Goal: Use online tool/utility: Utilize a website feature to perform a specific function

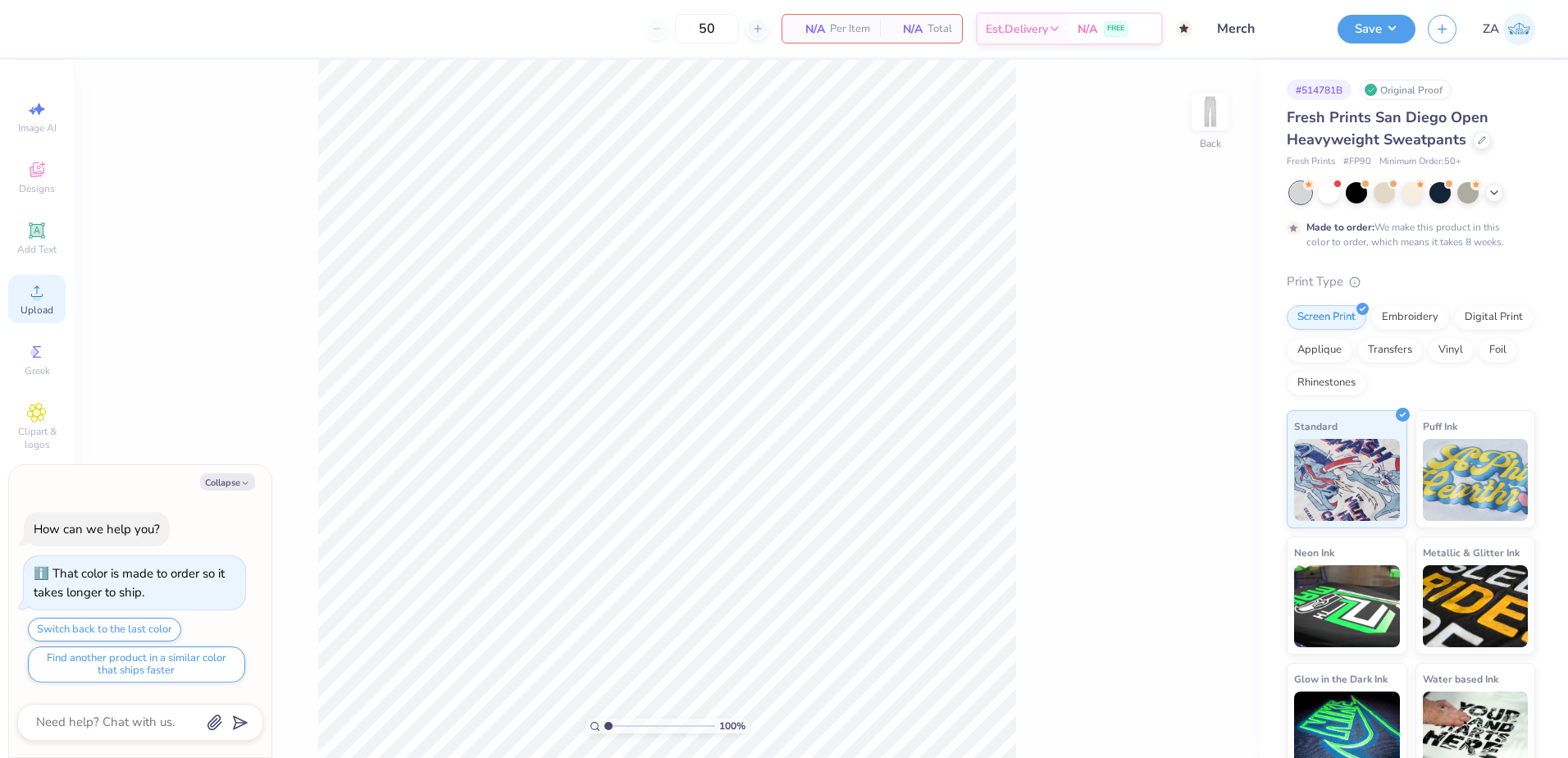
click at [48, 282] on div "Upload" at bounding box center [37, 298] width 57 height 48
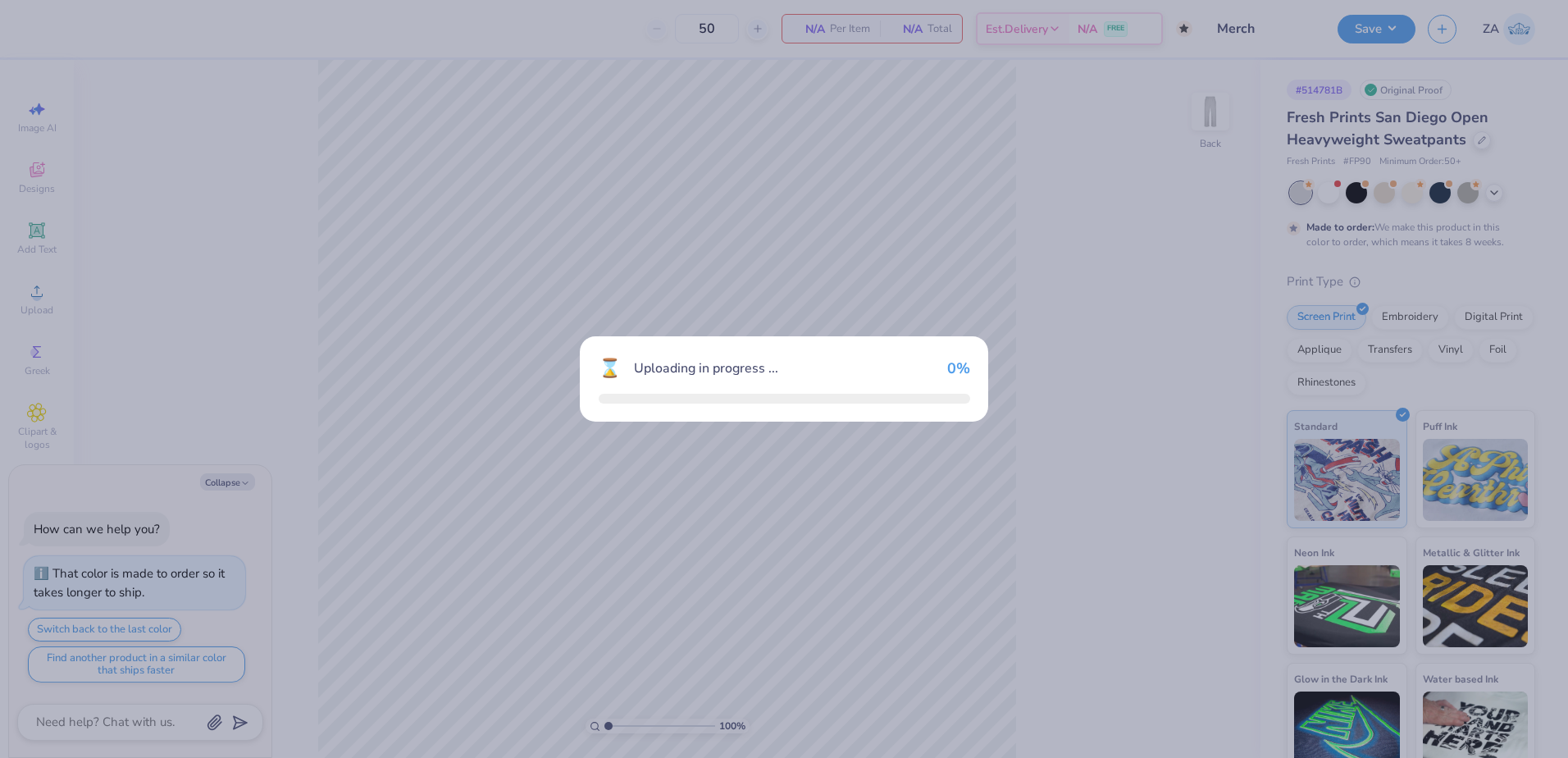
type textarea "x"
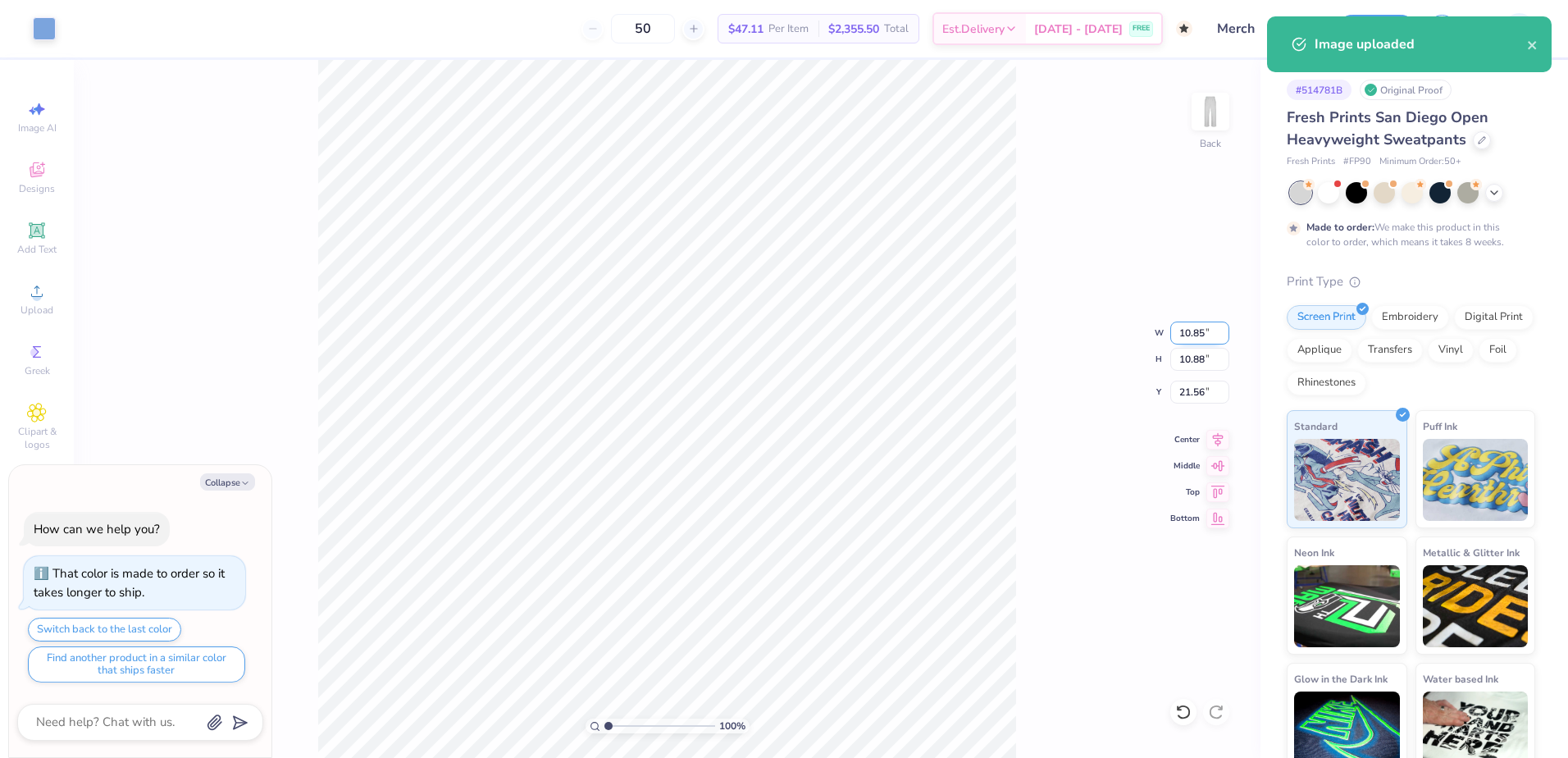
drag, startPoint x: 1177, startPoint y: 330, endPoint x: 1204, endPoint y: 334, distance: 27.3
click at [1204, 334] on input "10.85" at bounding box center [1199, 333] width 59 height 23
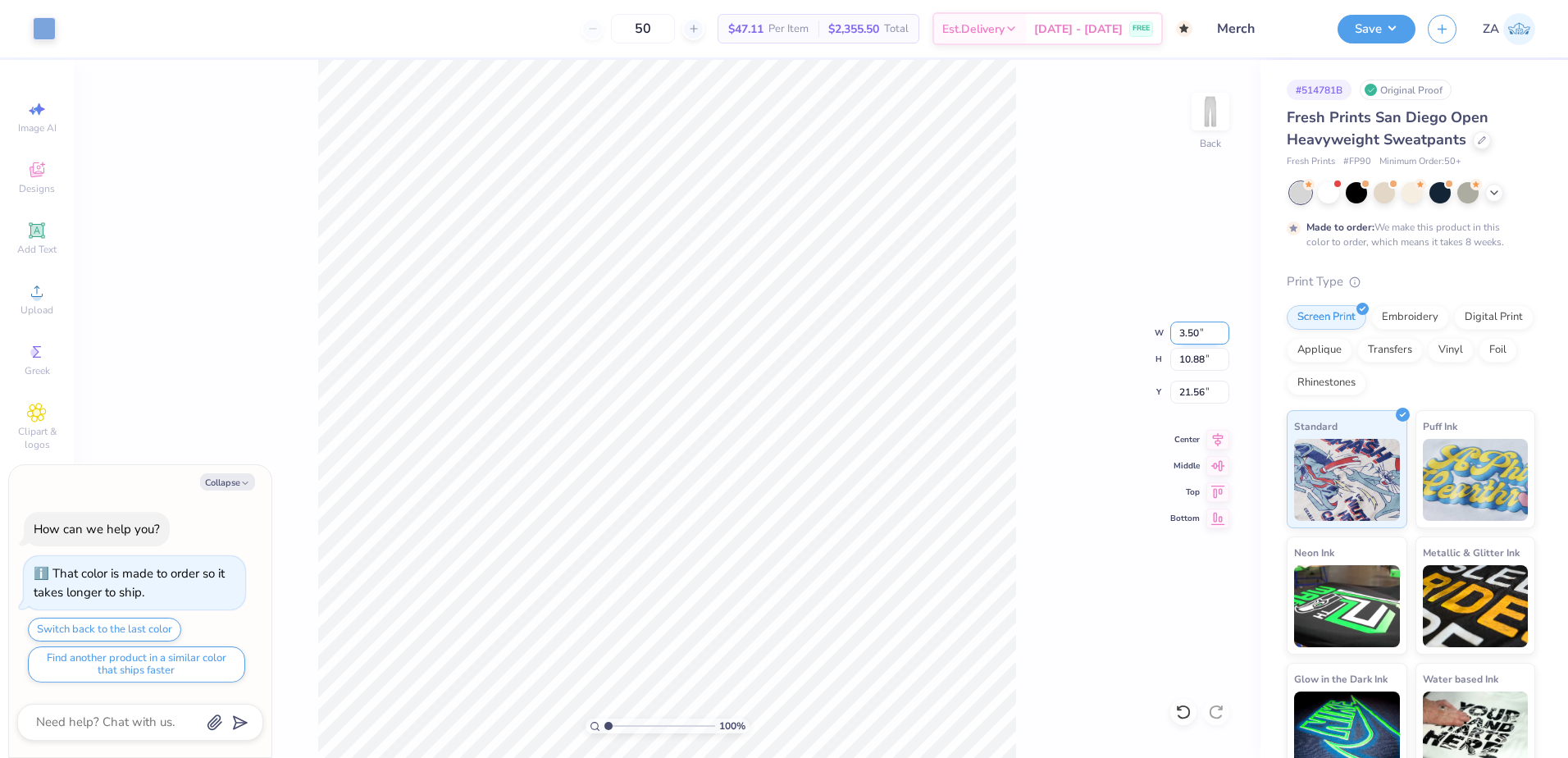
type input "3.50"
type textarea "x"
type input "3.51"
type input "25.24"
type textarea "x"
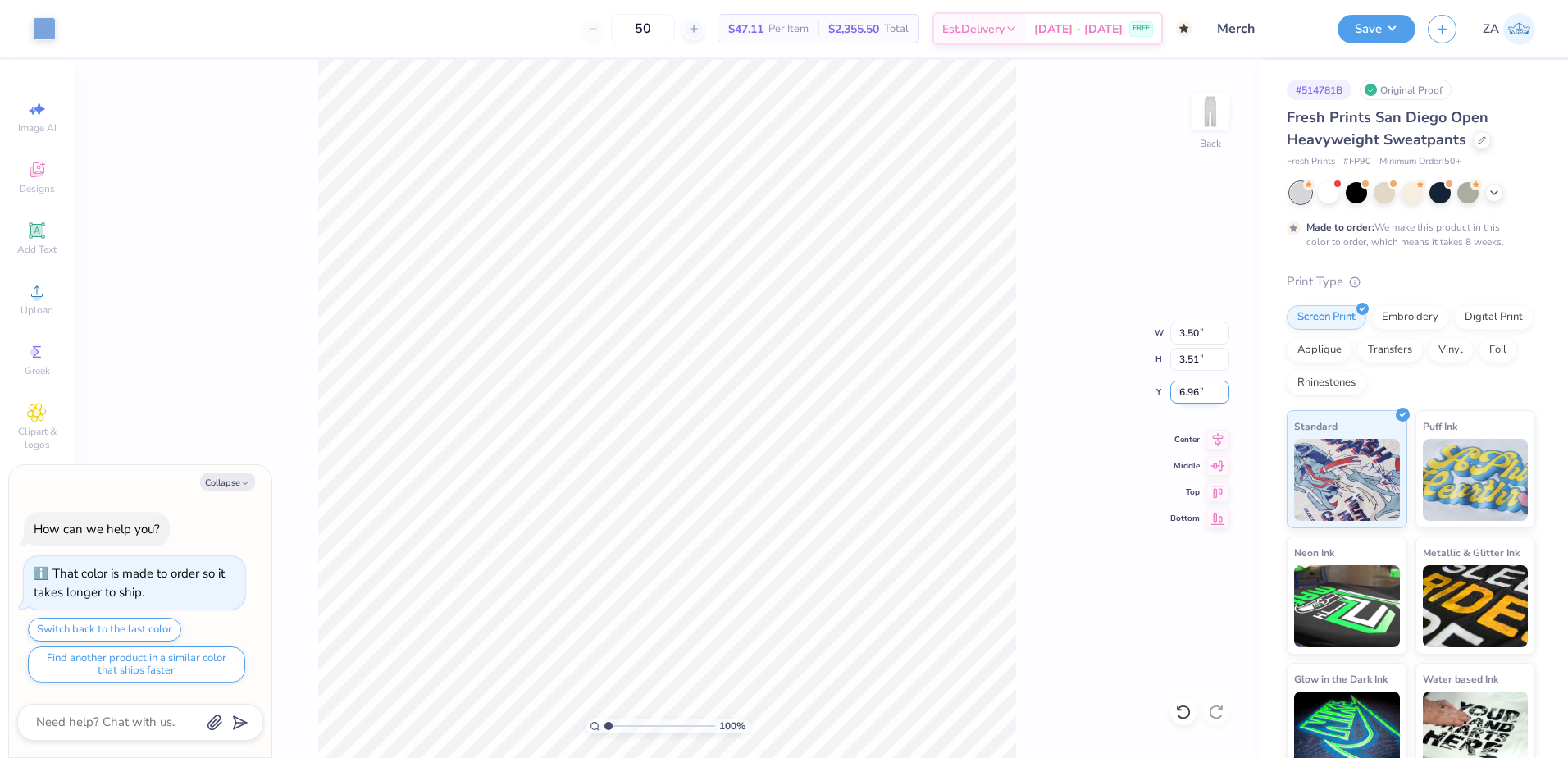
drag, startPoint x: 1209, startPoint y: 394, endPoint x: 1182, endPoint y: 395, distance: 27.0
click at [1183, 395] on input "6.96" at bounding box center [1199, 392] width 59 height 23
type input "66.00"
type textarea "x"
drag, startPoint x: 1211, startPoint y: 393, endPoint x: 1175, endPoint y: 388, distance: 36.3
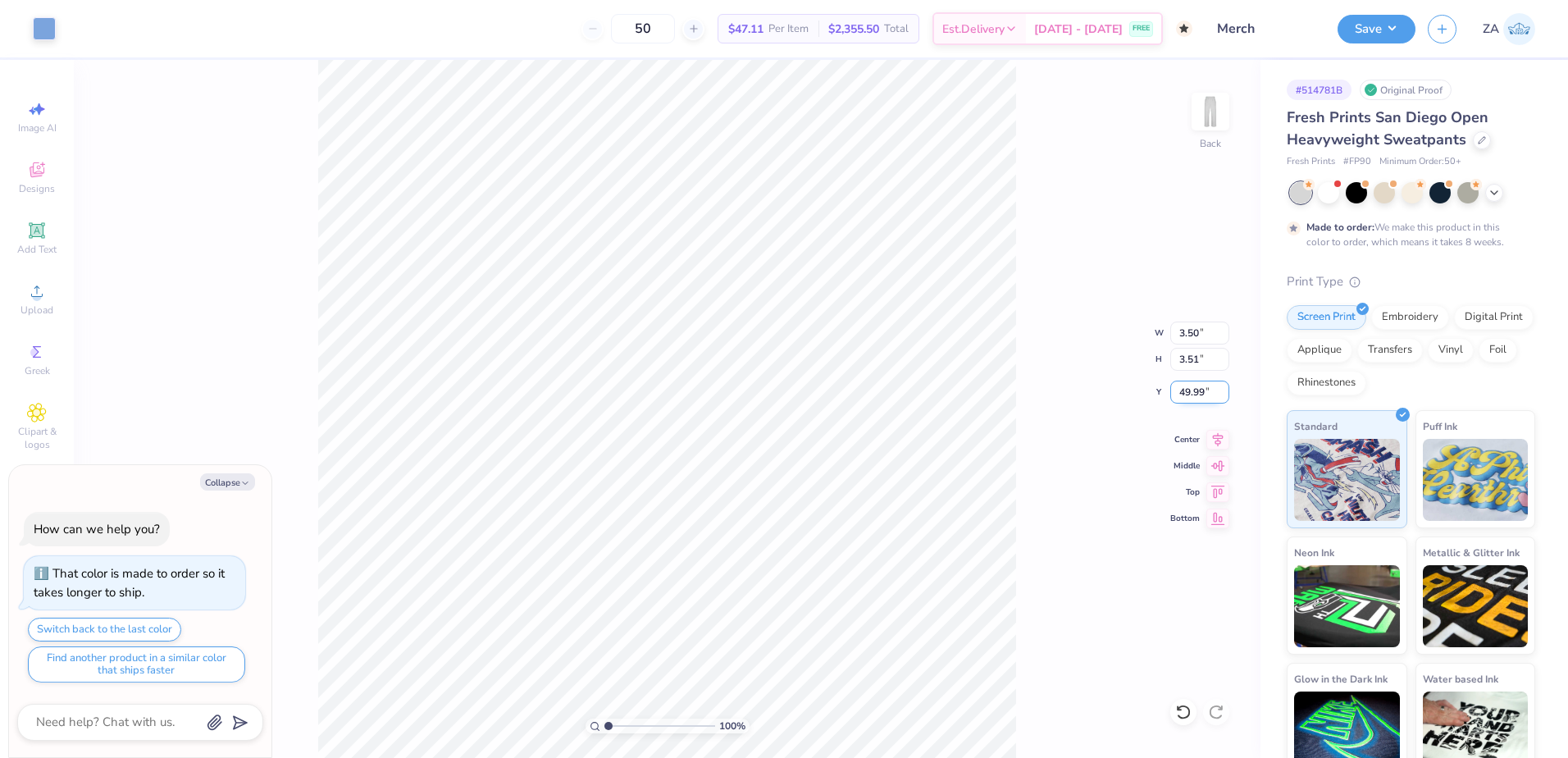
click at [1175, 388] on input "49.99" at bounding box center [1199, 392] width 59 height 23
type input "5.00"
type textarea "x"
drag, startPoint x: 1204, startPoint y: 363, endPoint x: 1182, endPoint y: 363, distance: 22.0
click at [1182, 363] on input "3.51" at bounding box center [1199, 359] width 59 height 23
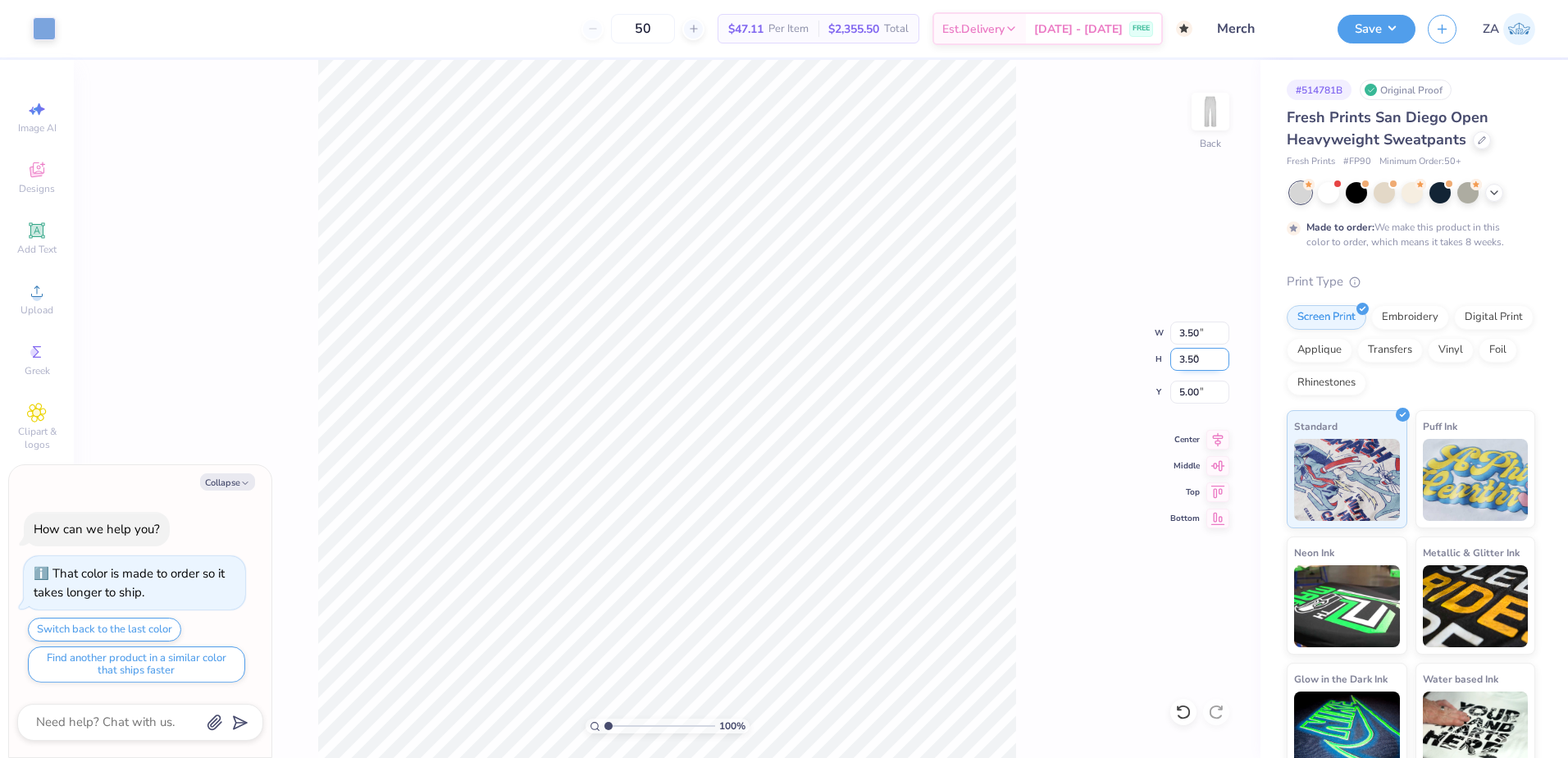
type input "3.50"
type textarea "x"
type input "3.49"
drag, startPoint x: 1205, startPoint y: 390, endPoint x: 1175, endPoint y: 395, distance: 30.4
click at [1175, 395] on input "5.01" at bounding box center [1199, 392] width 59 height 23
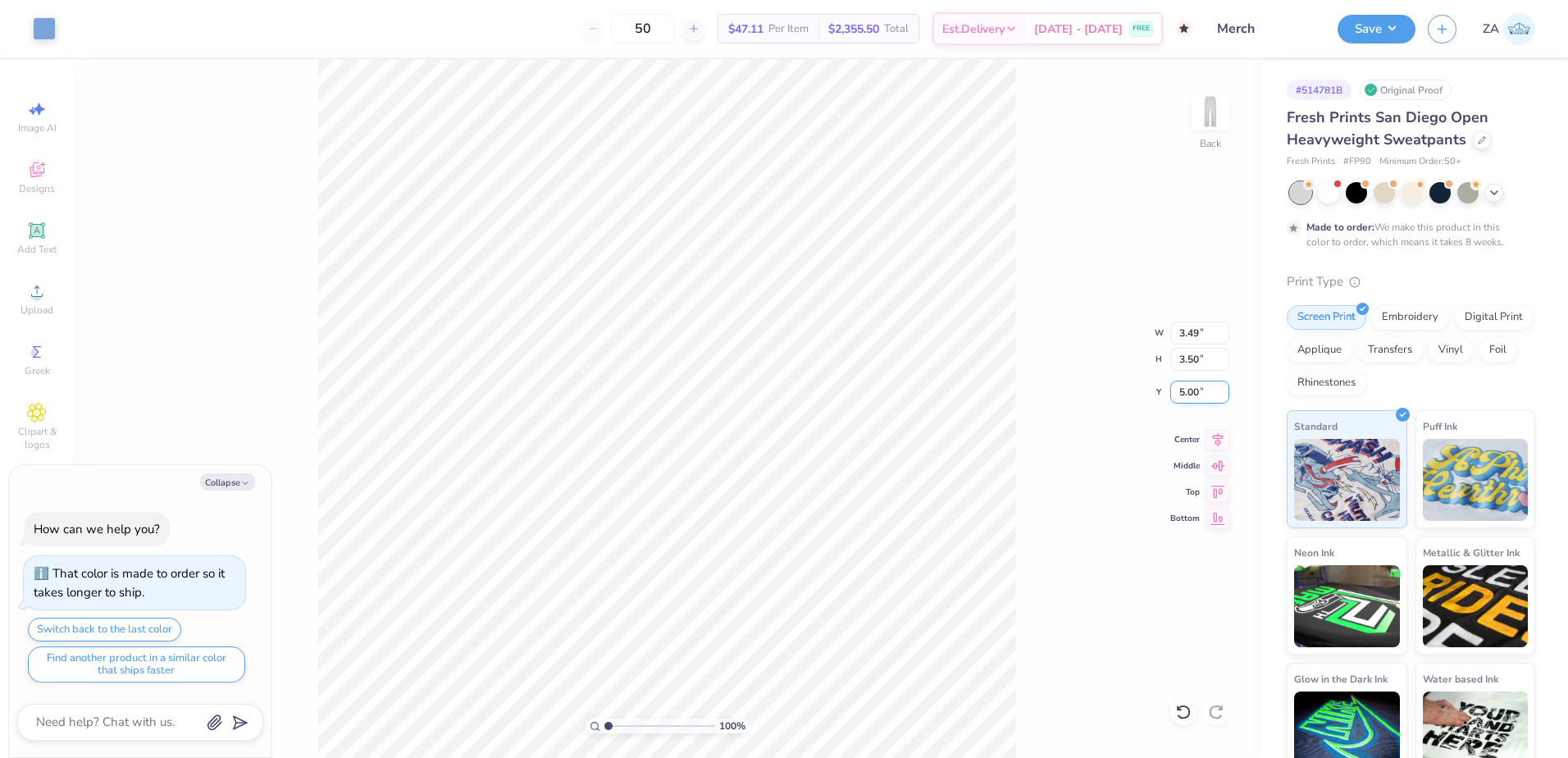
type input "5.00"
click at [1393, 35] on button "Save" at bounding box center [1376, 27] width 77 height 29
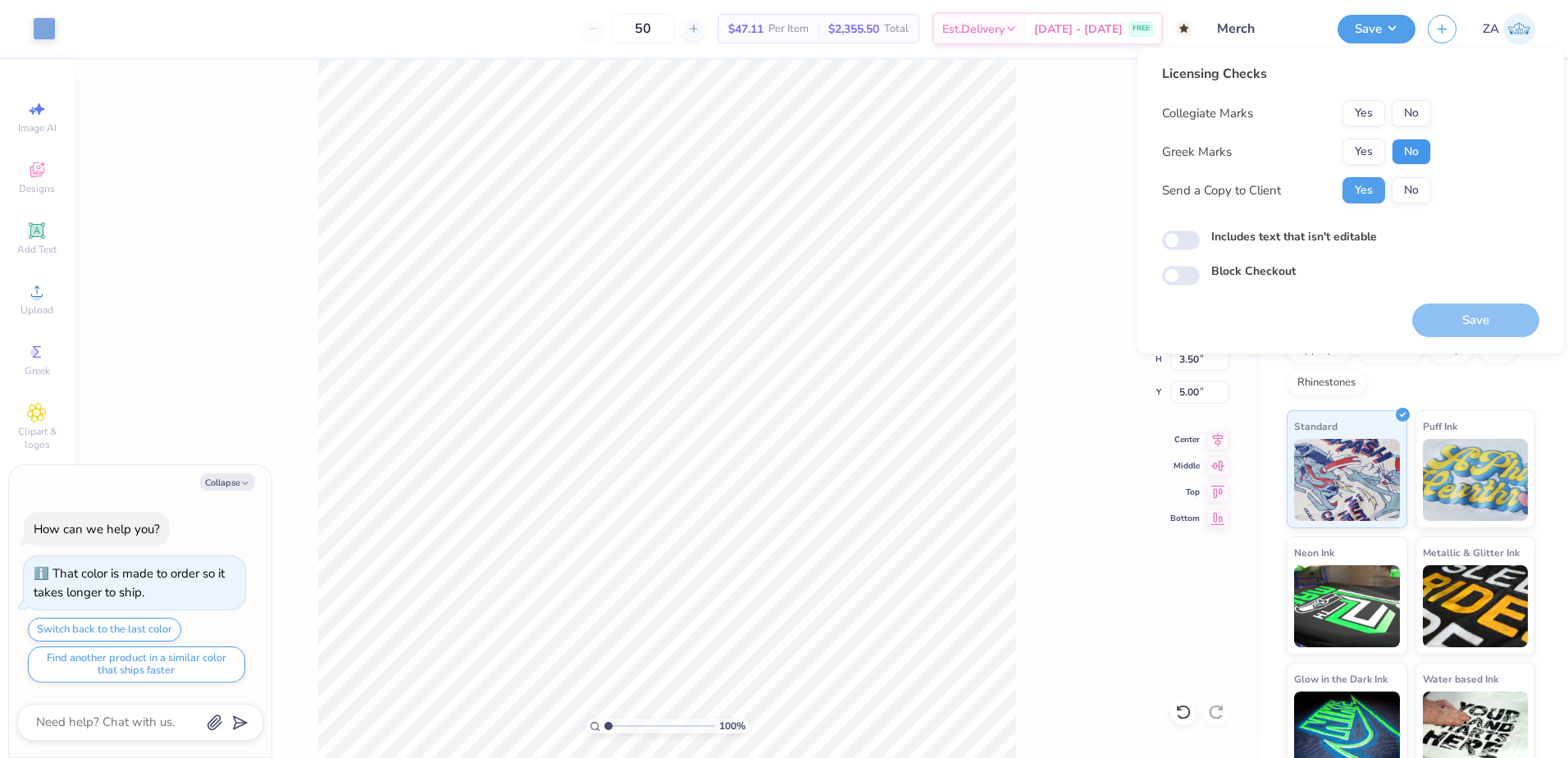
click at [1414, 149] on button "No" at bounding box center [1411, 151] width 39 height 26
click at [1420, 119] on button "No" at bounding box center [1411, 112] width 39 height 26
click at [1440, 320] on button "Save" at bounding box center [1475, 321] width 127 height 34
type textarea "x"
